Goal: Task Accomplishment & Management: Complete application form

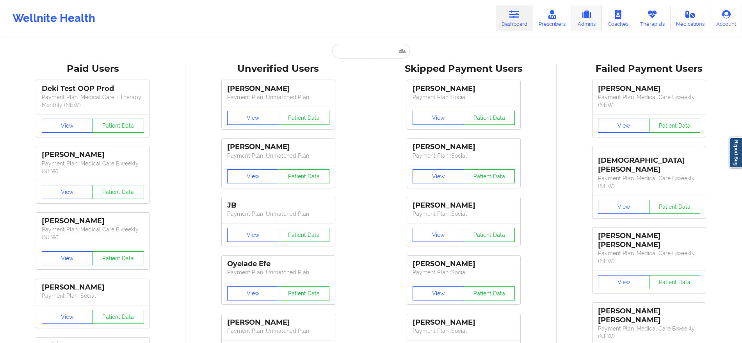
click at [587, 19] on link "Admins" at bounding box center [586, 18] width 30 height 26
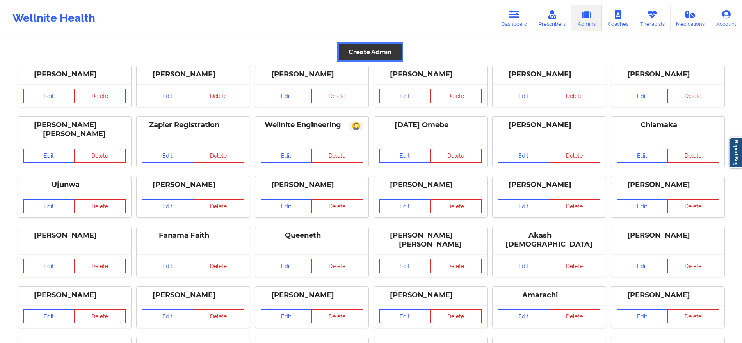
click at [365, 50] on button "Create Admin" at bounding box center [370, 52] width 62 height 17
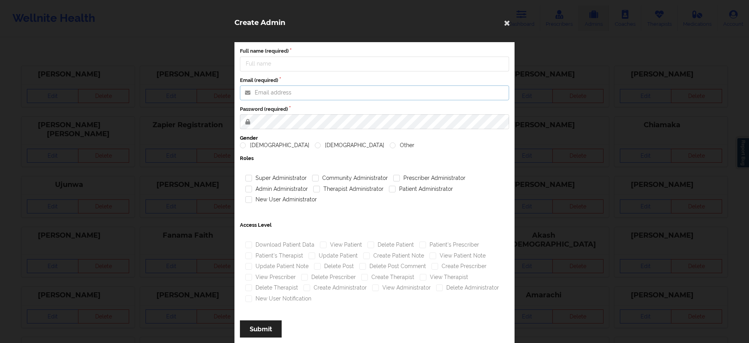
type input "[PERSON_NAME][EMAIL_ADDRESS][PERSON_NAME][DOMAIN_NAME]"
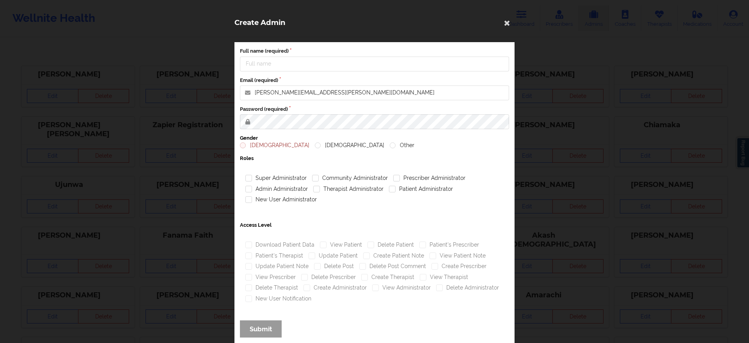
click at [325, 51] on label "Full name (required)" at bounding box center [374, 51] width 269 height 7
click at [325, 57] on input "Full name (required)" at bounding box center [374, 64] width 269 height 15
click at [318, 63] on input "Full name (required)" at bounding box center [374, 64] width 269 height 15
type input "[PERSON_NAME]"
paste input "adina"
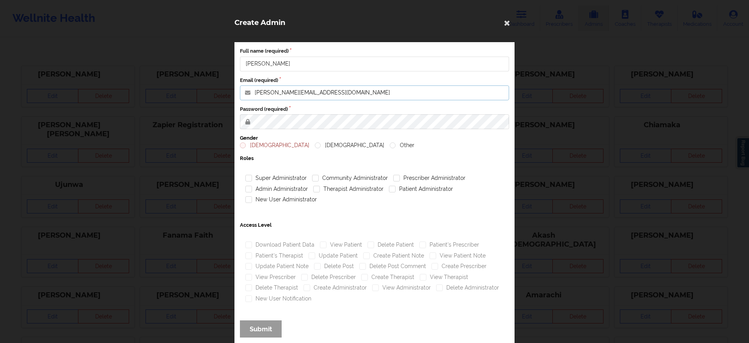
type input "[PERSON_NAME][EMAIL_ADDRESS][DOMAIN_NAME]"
click at [463, 142] on div "[DEMOGRAPHIC_DATA] [DEMOGRAPHIC_DATA] Other" at bounding box center [374, 146] width 269 height 8
click at [284, 153] on div "Full name (required) [PERSON_NAME] Email (required) [EMAIL_ADDRESS][DOMAIN_NAME…" at bounding box center [374, 195] width 280 height 306
click at [315, 143] on label "[DEMOGRAPHIC_DATA]" at bounding box center [349, 145] width 69 height 7
click at [315, 143] on input "[DEMOGRAPHIC_DATA]" at bounding box center [318, 145] width 7 height 7
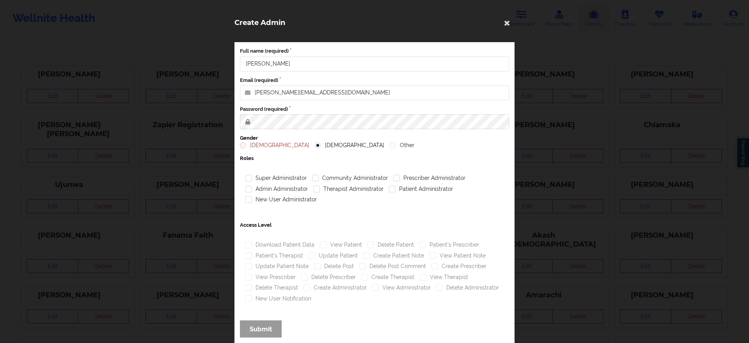
radio input "true"
click at [450, 149] on div "Full name (required) [PERSON_NAME] Email (required) [EMAIL_ADDRESS][DOMAIN_NAME…" at bounding box center [374, 195] width 280 height 306
click at [354, 174] on div "Community Administrator" at bounding box center [349, 178] width 81 height 11
click at [367, 183] on div "Community Administrator" at bounding box center [349, 178] width 81 height 11
click at [371, 181] on label "Community Administrator" at bounding box center [350, 178] width 76 height 7
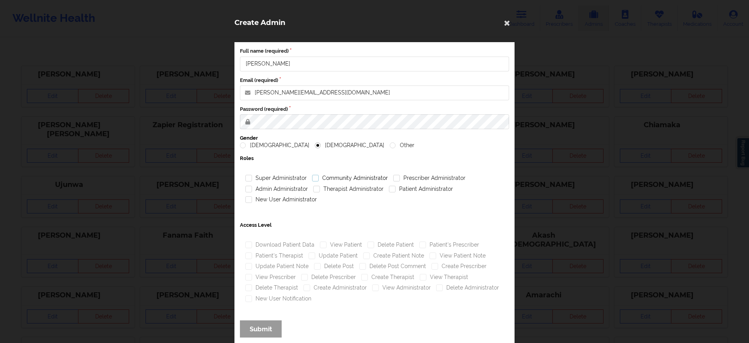
click at [319, 181] on input "Community Administrator" at bounding box center [315, 178] width 7 height 7
checkbox input "true"
click at [412, 173] on div "Prescriber Administrator" at bounding box center [430, 178] width 78 height 11
click at [408, 179] on label "Prescriber Administrator" at bounding box center [429, 178] width 72 height 7
click at [400, 179] on input "Prescriber Administrator" at bounding box center [396, 178] width 7 height 7
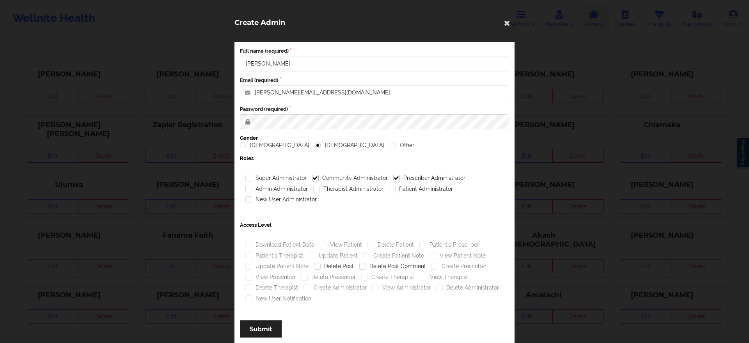
checkbox input "true"
click at [397, 193] on div "Patient Administrator" at bounding box center [420, 189] width 69 height 11
click at [392, 192] on label "Patient Administrator" at bounding box center [421, 189] width 64 height 7
click at [392, 192] on input "Patient Administrator" at bounding box center [392, 189] width 7 height 7
checkbox input "true"
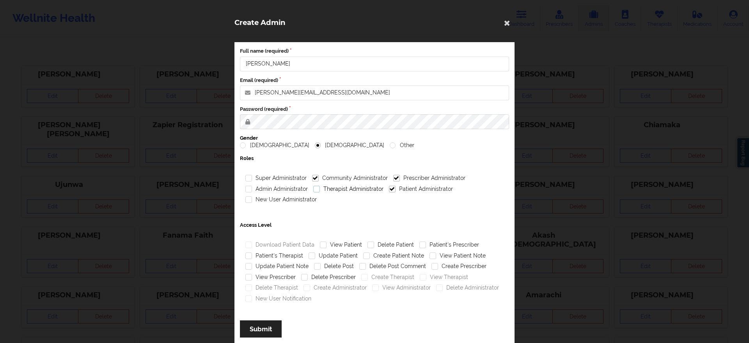
click at [316, 188] on label "Therapist Administrator" at bounding box center [348, 189] width 70 height 7
click at [316, 188] on input "Therapist Administrator" at bounding box center [316, 189] width 7 height 7
checkbox input "true"
click at [292, 189] on label "Admin Administrator" at bounding box center [276, 189] width 62 height 7
click at [252, 189] on input "Admin Administrator" at bounding box center [248, 189] width 7 height 7
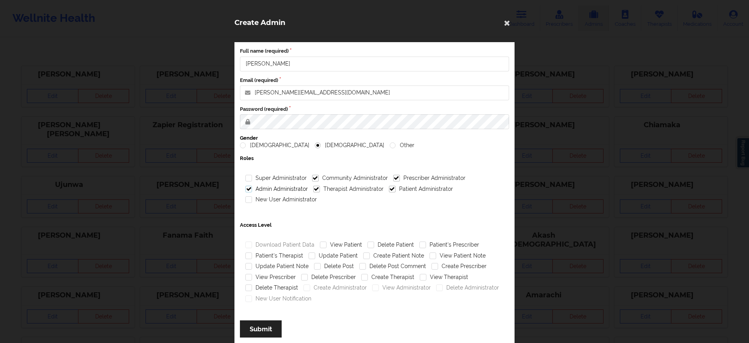
checkbox input "true"
click at [281, 197] on label "New User Administrator" at bounding box center [280, 199] width 71 height 7
click at [252, 197] on input "New User Administrator" at bounding box center [248, 199] width 7 height 7
checkbox input "true"
click at [281, 298] on label "New User Notification" at bounding box center [278, 298] width 66 height 7
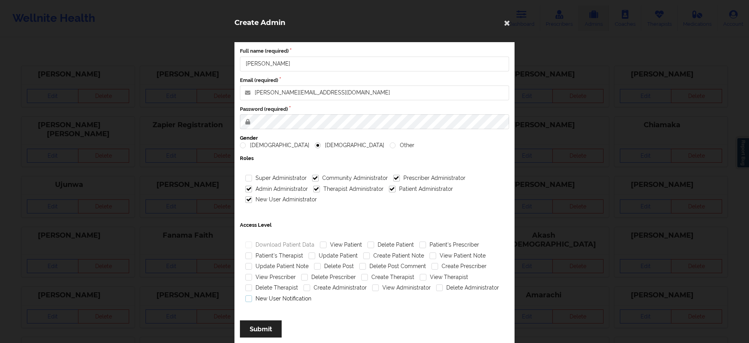
click at [252, 298] on input "New User Notification" at bounding box center [248, 298] width 7 height 7
checkbox input "true"
click at [422, 277] on label "View Therapist" at bounding box center [444, 277] width 48 height 7
click at [422, 277] on input "View Therapist" at bounding box center [423, 277] width 7 height 7
checkbox input "true"
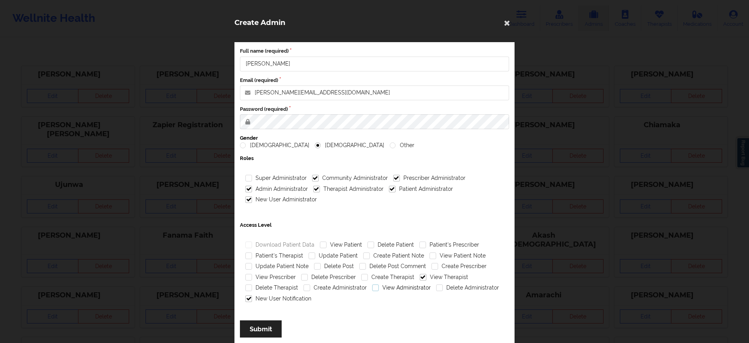
click at [372, 286] on label "View Administrator" at bounding box center [401, 287] width 59 height 7
click at [372, 286] on input "View Administrator" at bounding box center [375, 287] width 7 height 7
checkbox input "true"
click at [293, 274] on label "View Prescriber" at bounding box center [270, 277] width 50 height 7
click at [252, 274] on input "View Prescriber" at bounding box center [248, 277] width 7 height 7
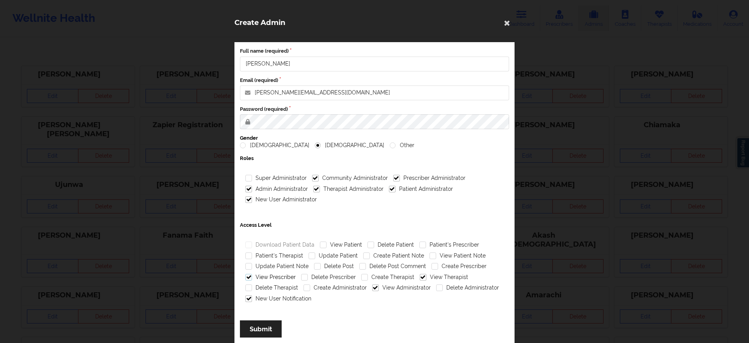
click at [288, 276] on label "View Prescriber" at bounding box center [270, 277] width 50 height 7
click at [252, 276] on input "View Prescriber" at bounding box center [248, 277] width 7 height 7
click at [288, 276] on label "View Prescriber" at bounding box center [270, 277] width 50 height 7
click at [252, 276] on input "View Prescriber" at bounding box center [248, 277] width 7 height 7
checkbox input "true"
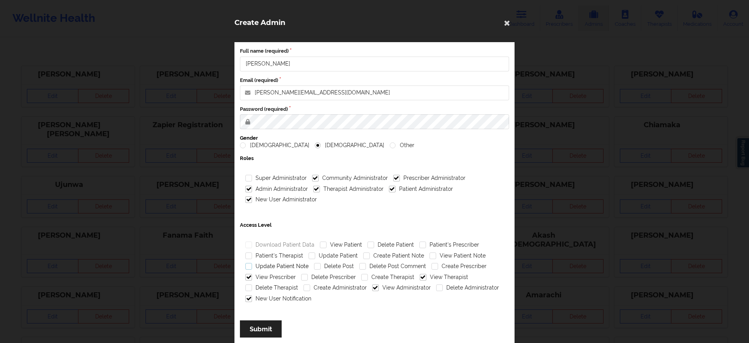
click at [289, 266] on label "Update Patient Note" at bounding box center [276, 266] width 63 height 7
click at [252, 266] on input "Update Patient Note" at bounding box center [248, 266] width 7 height 7
checkbox input "true"
click at [431, 256] on label "View Patient Note" at bounding box center [458, 255] width 56 height 7
click at [431, 256] on input "View Patient Note" at bounding box center [433, 255] width 7 height 7
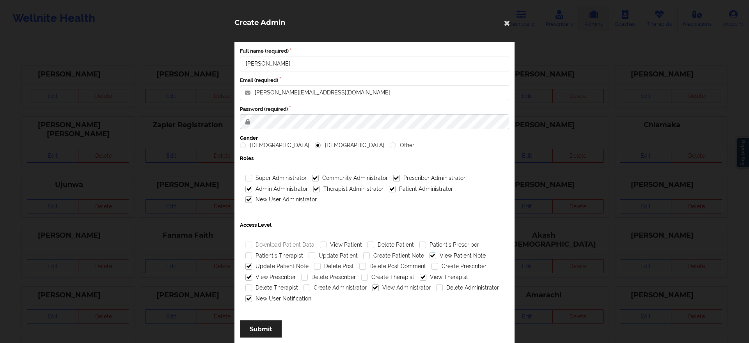
checkbox input "true"
click at [331, 254] on label "Update Patient" at bounding box center [333, 255] width 49 height 7
click at [315, 254] on input "Update Patient" at bounding box center [312, 255] width 7 height 7
checkbox input "true"
click at [291, 253] on label "Patient's Therapist" at bounding box center [274, 255] width 58 height 7
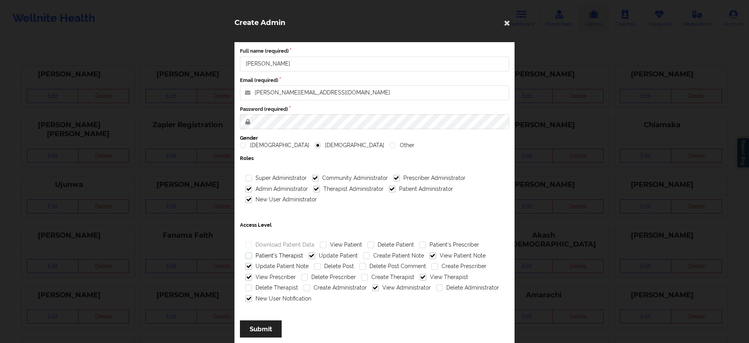
click at [252, 253] on input "Patient's Therapist" at bounding box center [248, 255] width 7 height 7
checkbox input "true"
click at [341, 248] on label "View Patient" at bounding box center [341, 244] width 42 height 7
click at [327, 248] on input "View Patient" at bounding box center [323, 244] width 7 height 7
checkbox input "true"
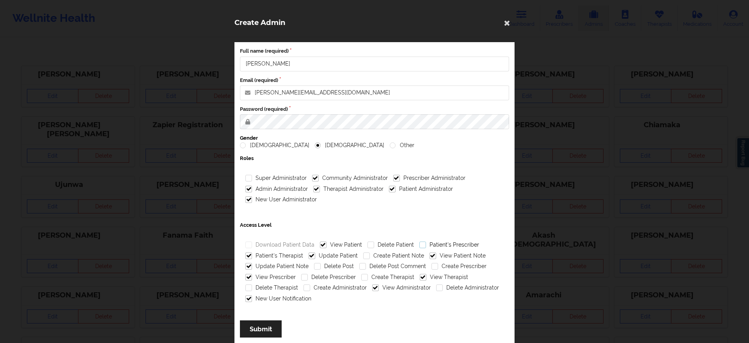
click at [425, 244] on label "Patient's Prescriber" at bounding box center [449, 244] width 60 height 7
click at [425, 244] on input "Patient's Prescriber" at bounding box center [422, 244] width 7 height 7
checkbox input "true"
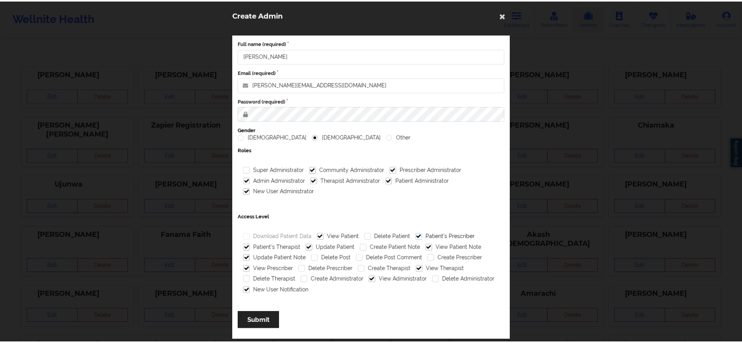
scroll to position [7, 0]
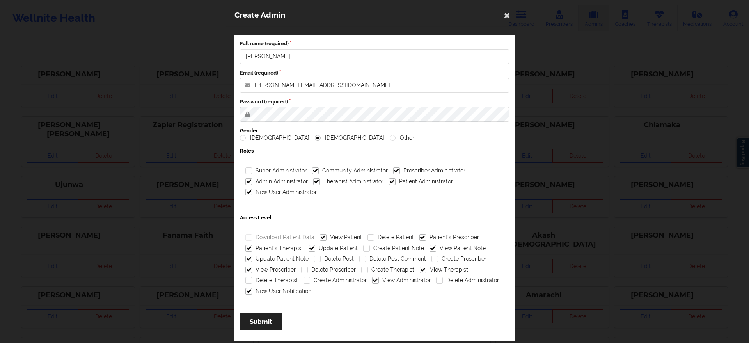
click at [306, 123] on div "Full name (required) [PERSON_NAME] Email (required) [EMAIL_ADDRESS][DOMAIN_NAME…" at bounding box center [374, 188] width 280 height 306
drag, startPoint x: 265, startPoint y: 320, endPoint x: 354, endPoint y: 309, distance: 89.7
click at [354, 309] on div "Full name (required) [PERSON_NAME] Email (required) [EMAIL_ADDRESS][DOMAIN_NAME…" at bounding box center [374, 188] width 280 height 306
click at [263, 316] on button "Submit" at bounding box center [261, 321] width 42 height 17
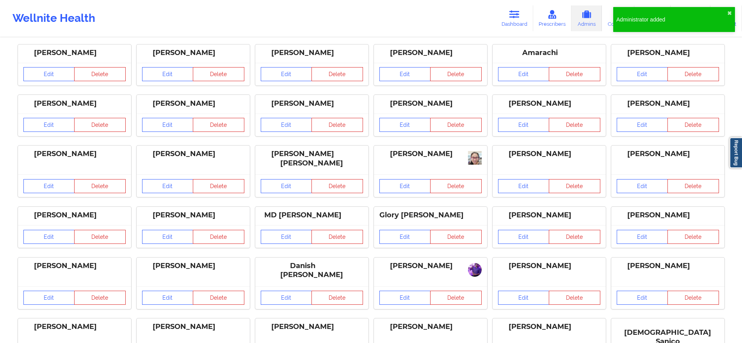
scroll to position [135, 0]
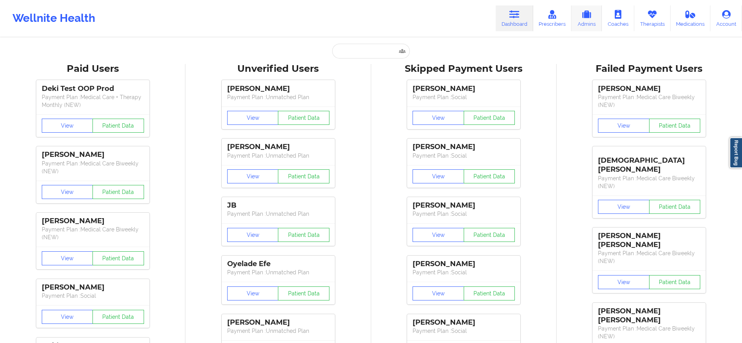
click at [577, 23] on link "Admins" at bounding box center [586, 18] width 30 height 26
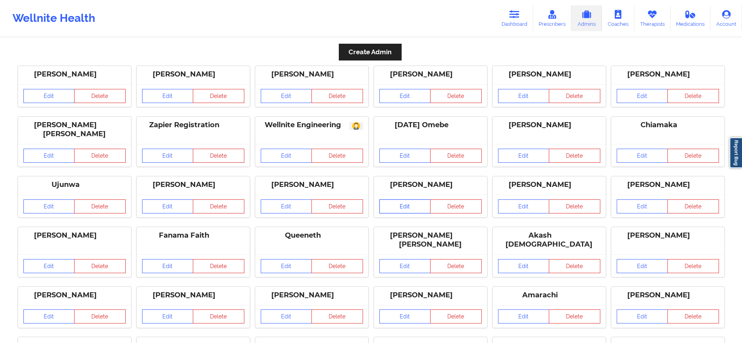
click at [413, 200] on link "Edit" at bounding box center [404, 206] width 51 height 14
